Goal: Find contact information: Find contact information

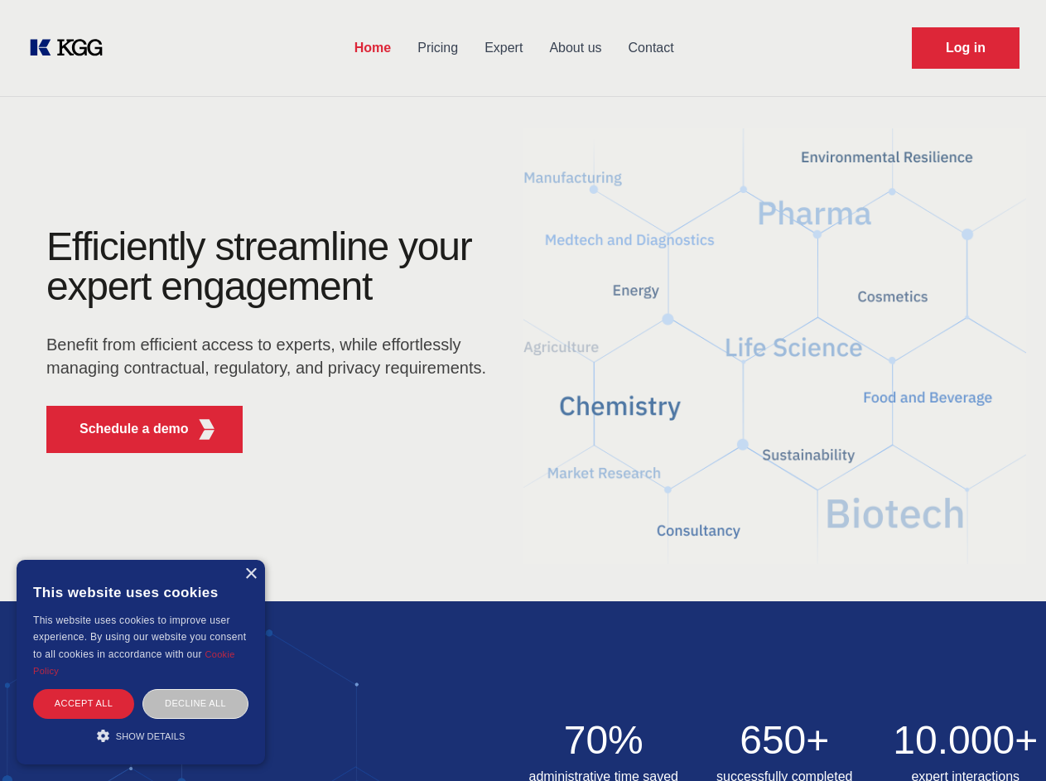
click at [523, 390] on div "Efficiently streamline your expert engagement Benefit from efficient access to …" at bounding box center [272, 346] width 504 height 239
click at [124, 429] on p "Schedule a demo" at bounding box center [134, 429] width 109 height 20
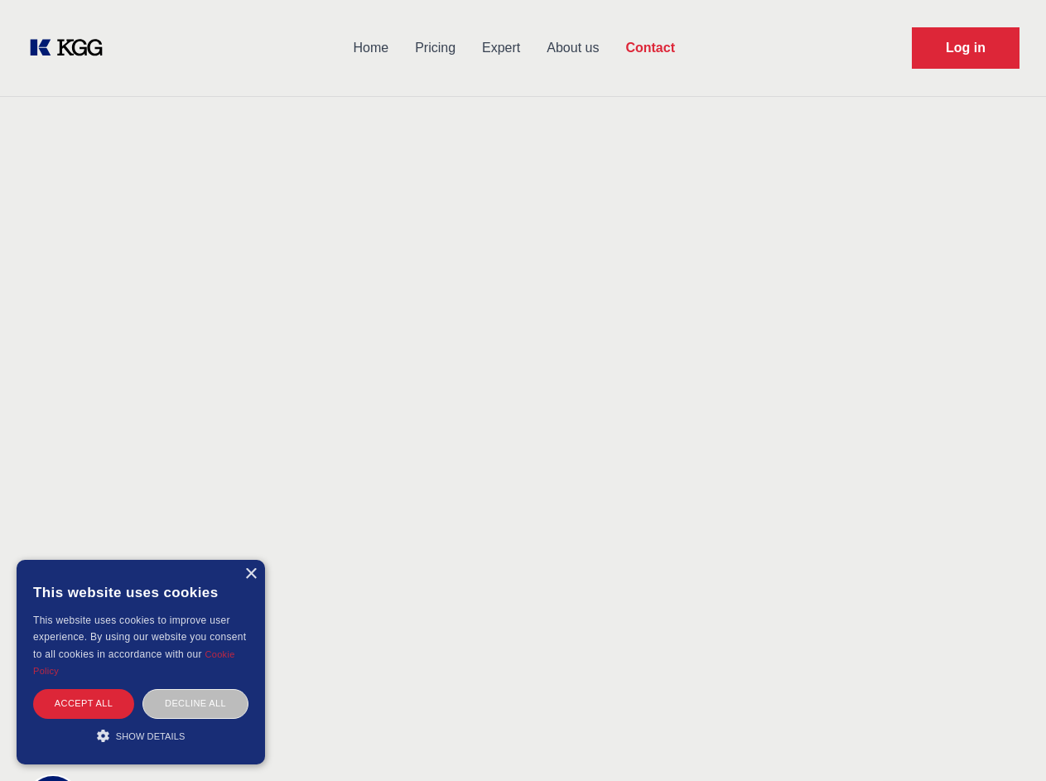
click at [250, 574] on div "× This website uses cookies This website uses cookies to improve user experienc…" at bounding box center [141, 662] width 248 height 205
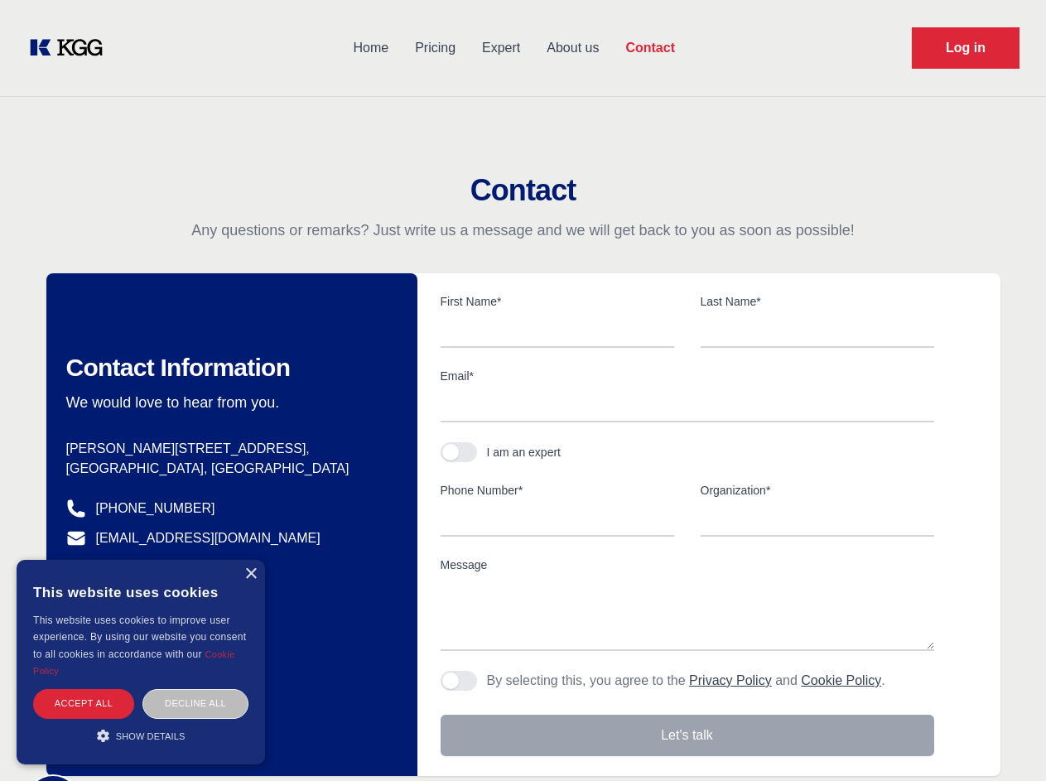
click at [84, 703] on div "Accept all" at bounding box center [83, 703] width 101 height 29
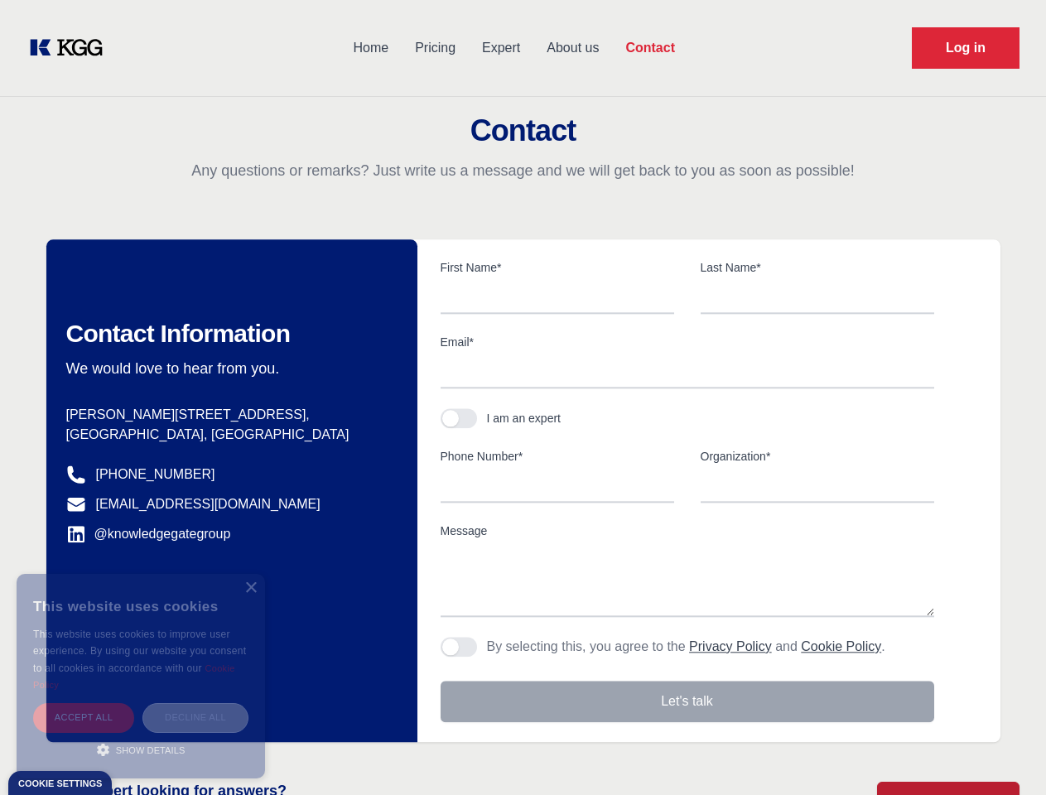
click at [195, 703] on div "Decline all" at bounding box center [195, 717] width 106 height 29
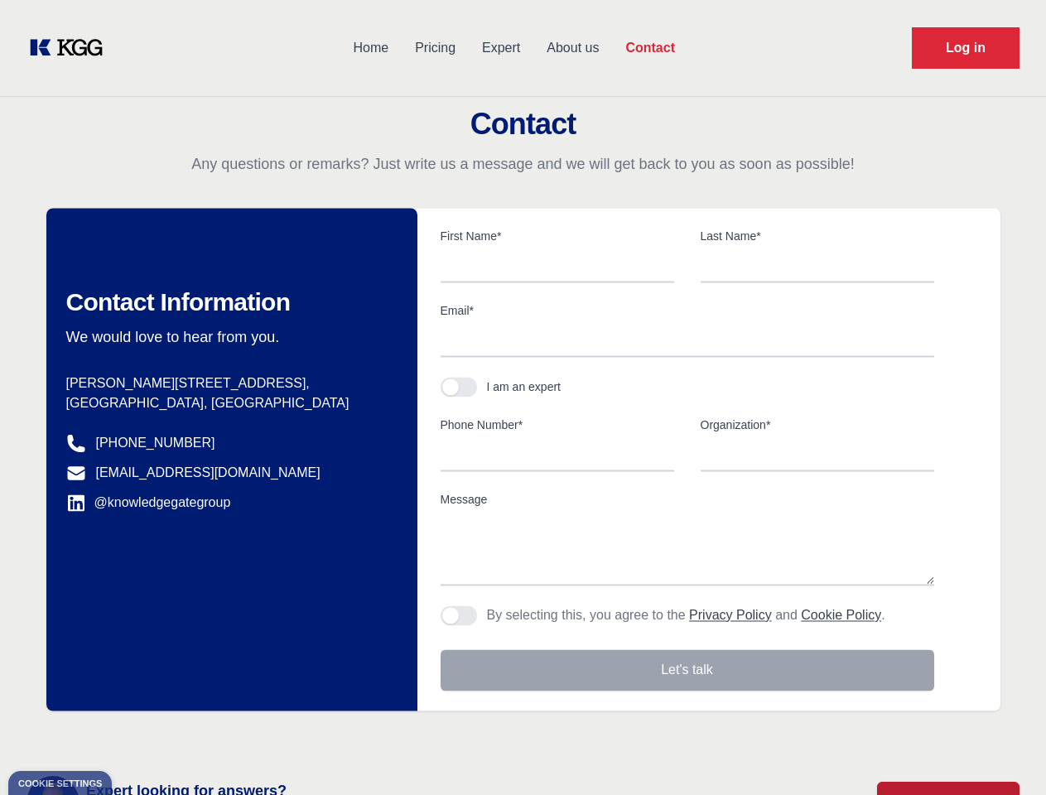
click at [141, 735] on main "Contact Any questions or remarks? Just write us a message and we will get back …" at bounding box center [523, 431] width 1046 height 862
